Goal: Check status: Check status

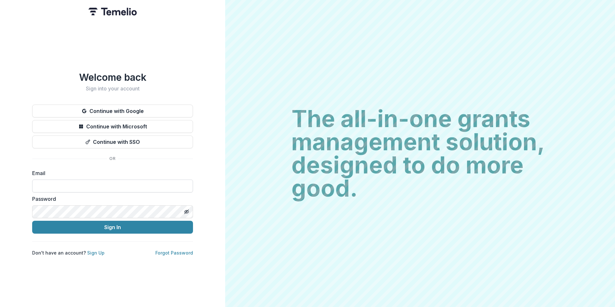
type input "**********"
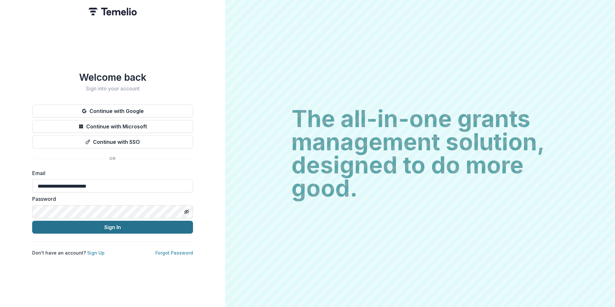
click at [109, 228] on button "Sign In" at bounding box center [112, 227] width 161 height 13
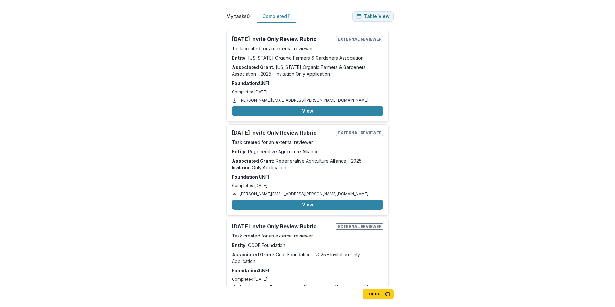
click at [278, 18] on button "Completed 11" at bounding box center [277, 16] width 39 height 13
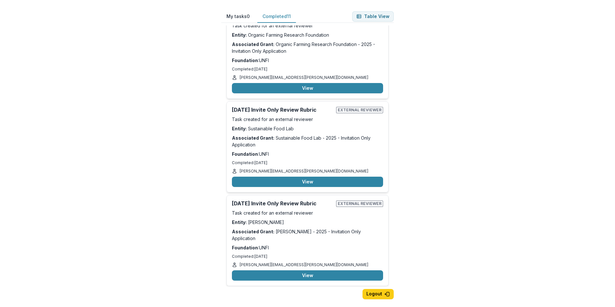
scroll to position [660, 0]
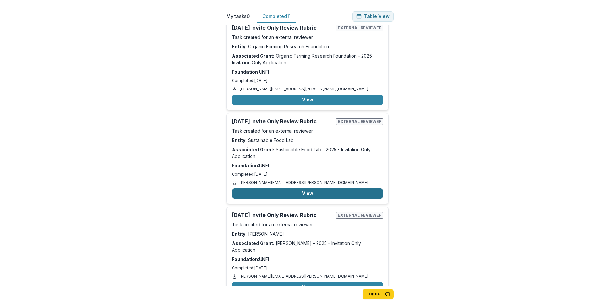
click at [305, 188] on button "View" at bounding box center [307, 193] width 151 height 10
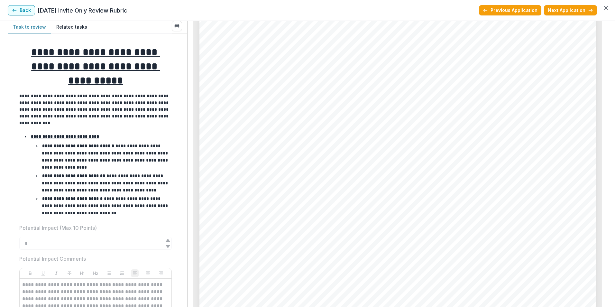
scroll to position [2364, 0]
